Goal: Task Accomplishment & Management: Manage account settings

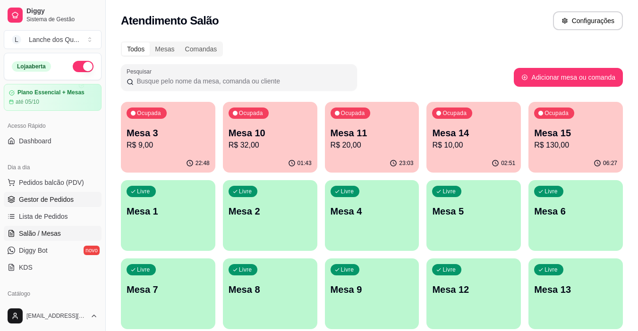
click at [49, 197] on span "Gestor de Pedidos" at bounding box center [46, 199] width 55 height 9
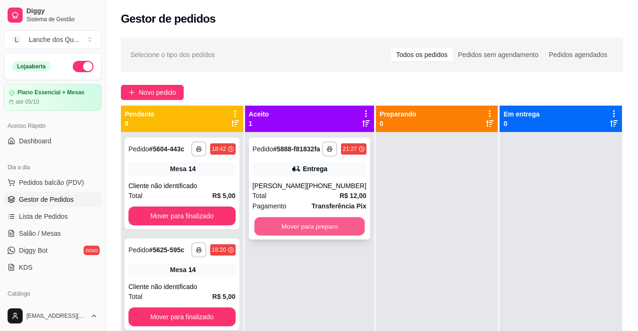
click at [288, 233] on button "Mover para preparo" at bounding box center [309, 227] width 110 height 18
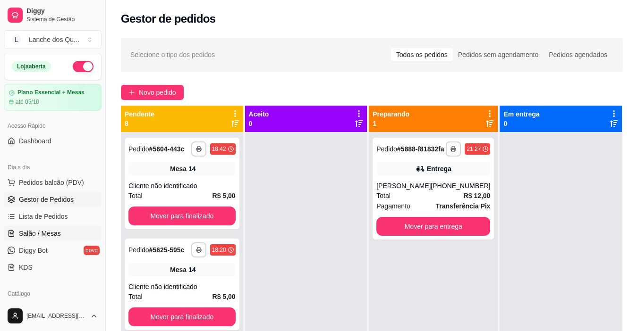
click at [50, 234] on span "Salão / Mesas" at bounding box center [40, 233] width 42 height 9
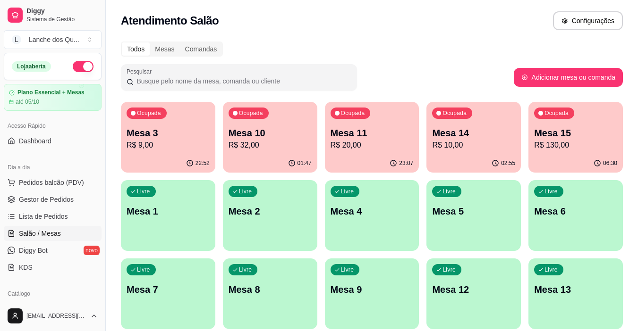
click at [184, 221] on div "Livre Mesa 1" at bounding box center [168, 209] width 94 height 59
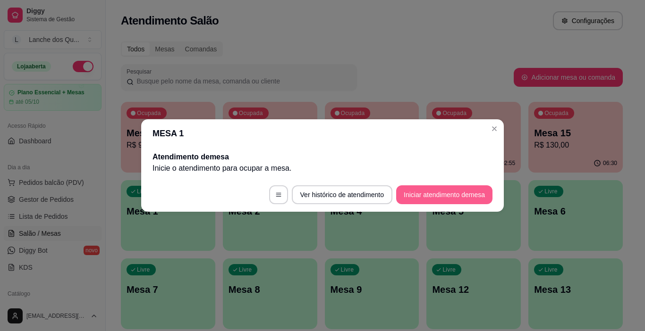
click at [444, 190] on button "Iniciar atendimento de mesa" at bounding box center [444, 195] width 96 height 19
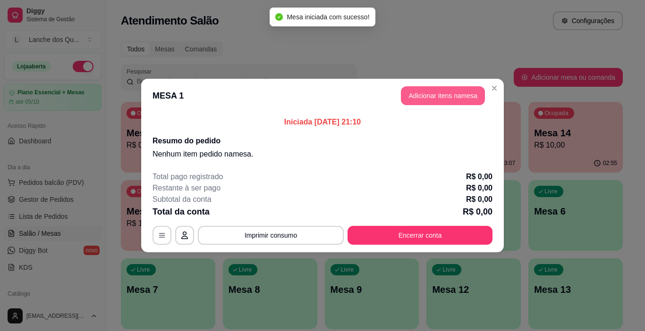
click at [440, 101] on button "Adicionar itens na mesa" at bounding box center [443, 95] width 84 height 19
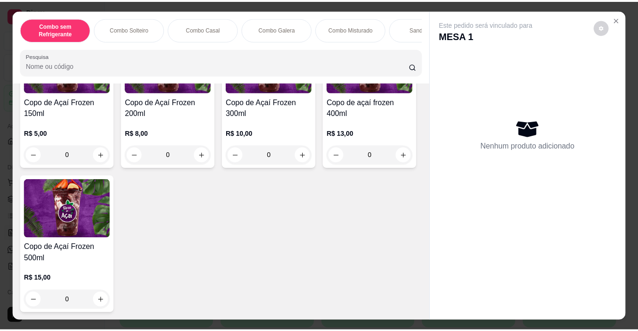
scroll to position [2880, 0]
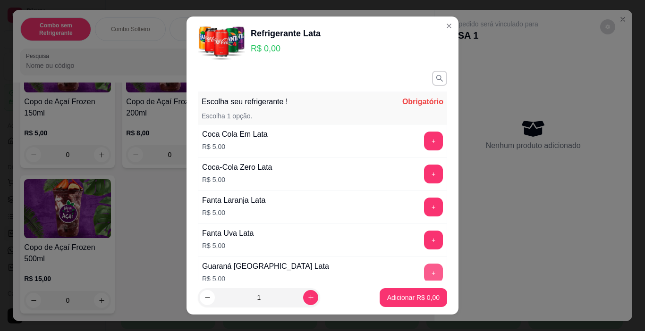
click at [426, 274] on div "+" at bounding box center [433, 273] width 26 height 19
click at [424, 275] on button "+" at bounding box center [433, 273] width 18 height 18
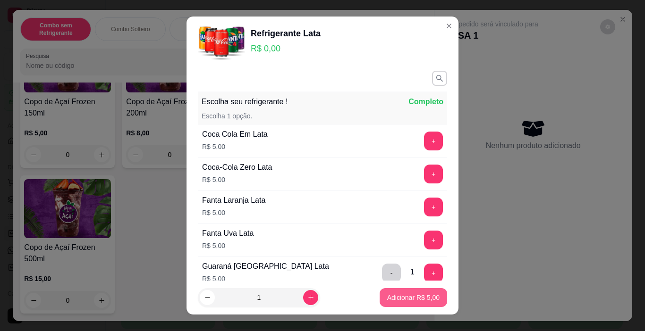
click at [418, 300] on p "Adicionar R$ 5,00" at bounding box center [413, 297] width 52 height 9
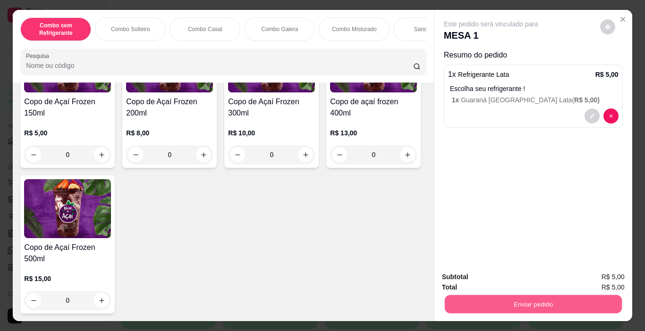
click at [542, 296] on button "Enviar pedido" at bounding box center [532, 305] width 177 height 18
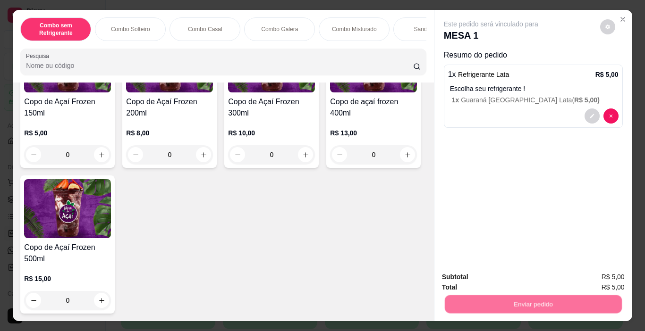
click at [591, 269] on button "Enviar pedido" at bounding box center [599, 278] width 53 height 18
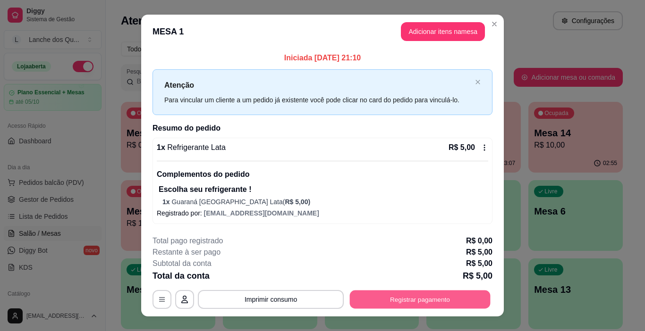
click at [386, 297] on button "Registrar pagamento" at bounding box center [420, 300] width 141 height 18
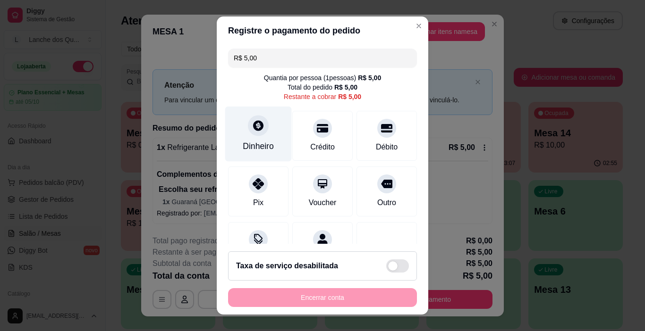
click at [248, 135] on div at bounding box center [258, 126] width 21 height 21
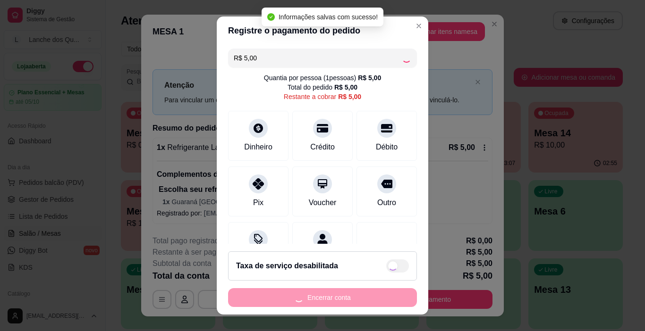
type input "R$ 0,00"
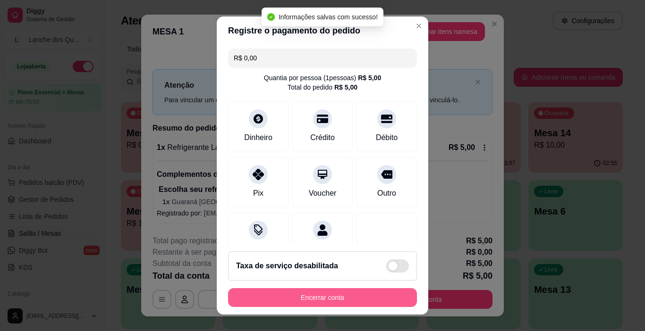
click at [305, 301] on button "Encerrar conta" at bounding box center [322, 297] width 189 height 19
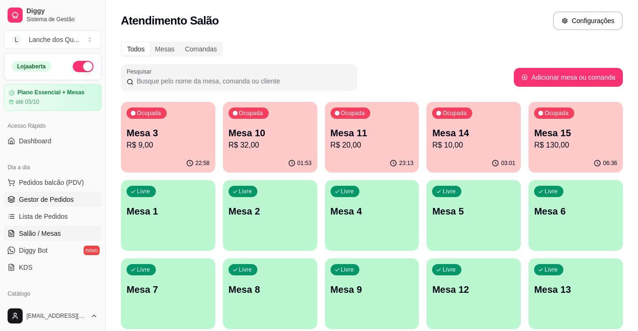
click at [55, 194] on link "Gestor de Pedidos" at bounding box center [53, 199] width 98 height 15
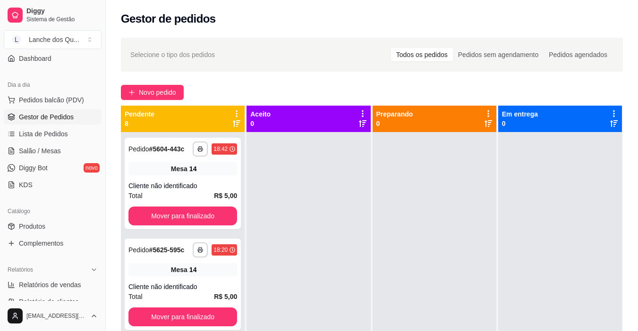
scroll to position [94, 0]
